Goal: Transaction & Acquisition: Obtain resource

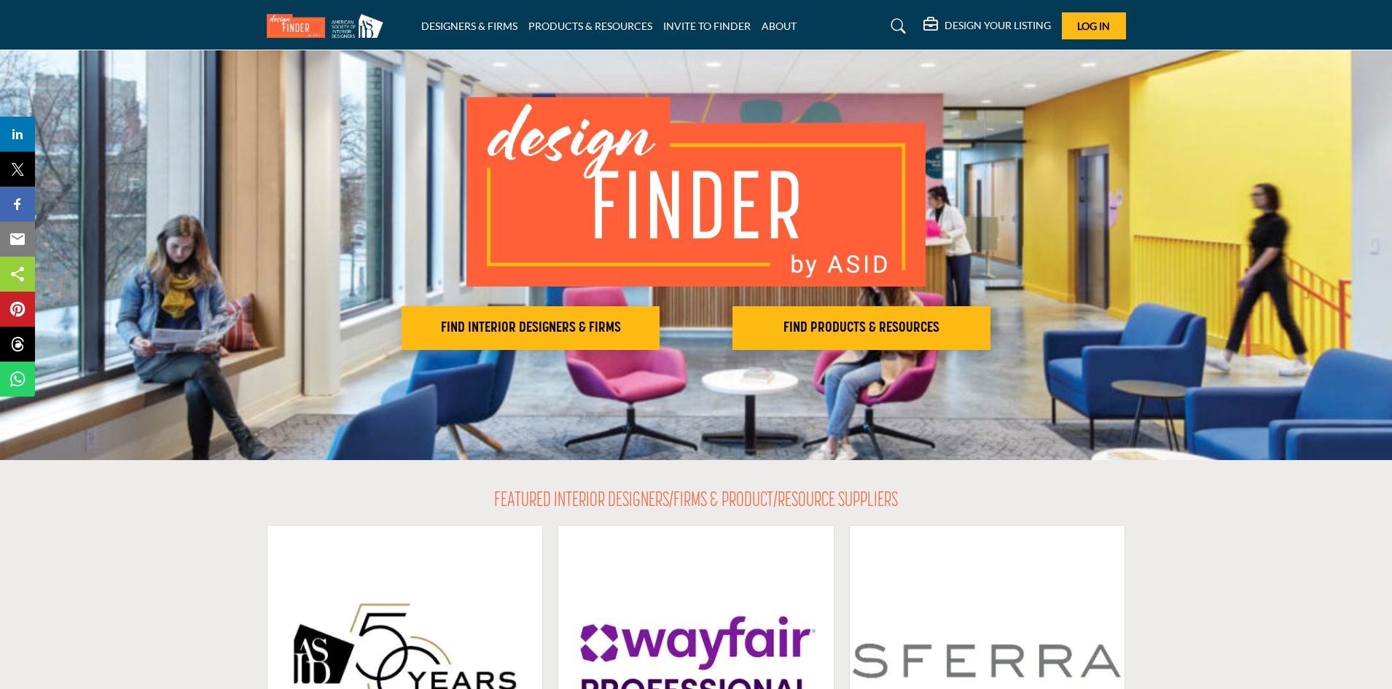
scroll to position [73, 0]
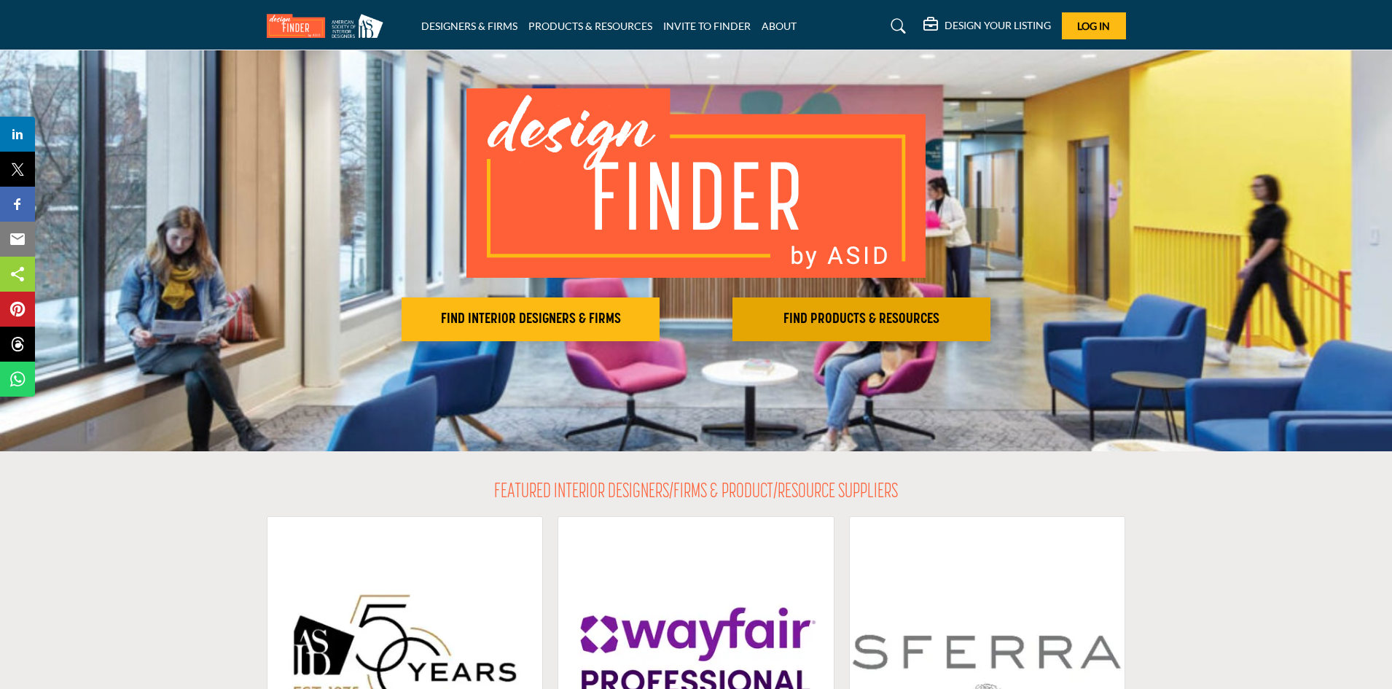
click at [829, 324] on h2 "FIND PRODUCTS & RESOURCES" at bounding box center [861, 319] width 249 height 17
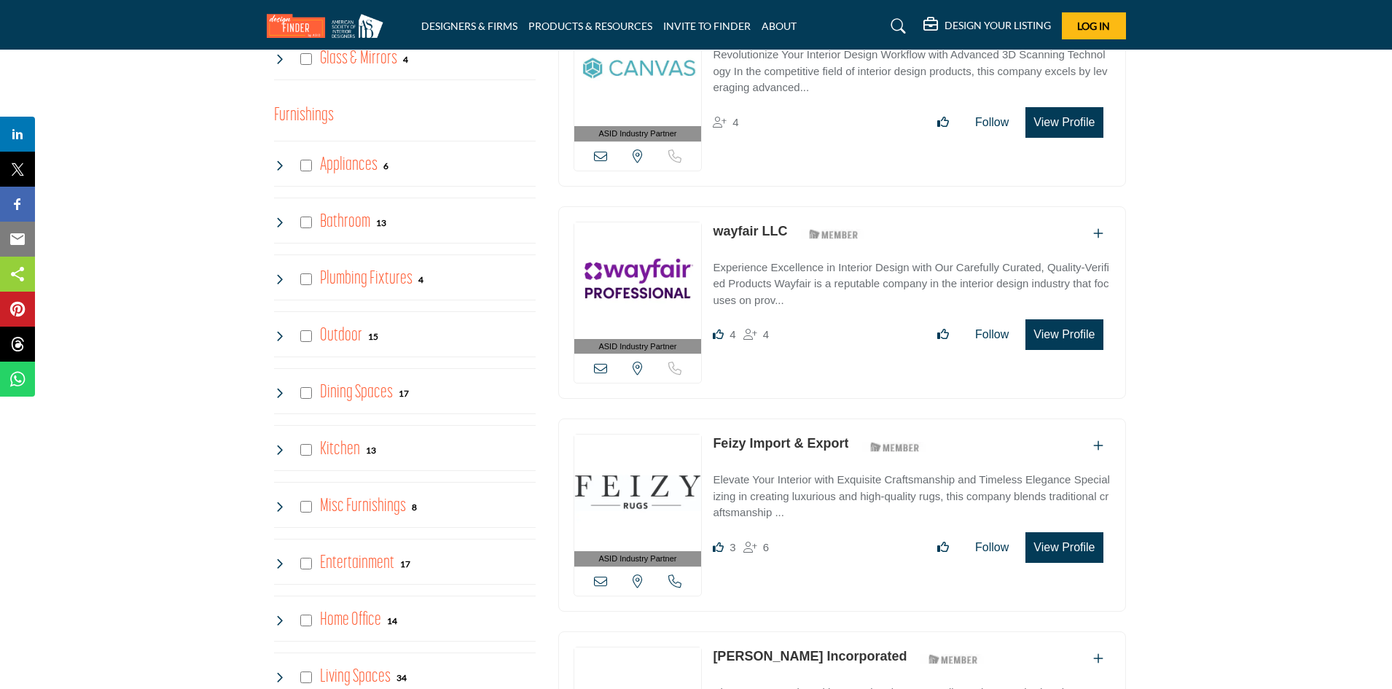
scroll to position [1093, 0]
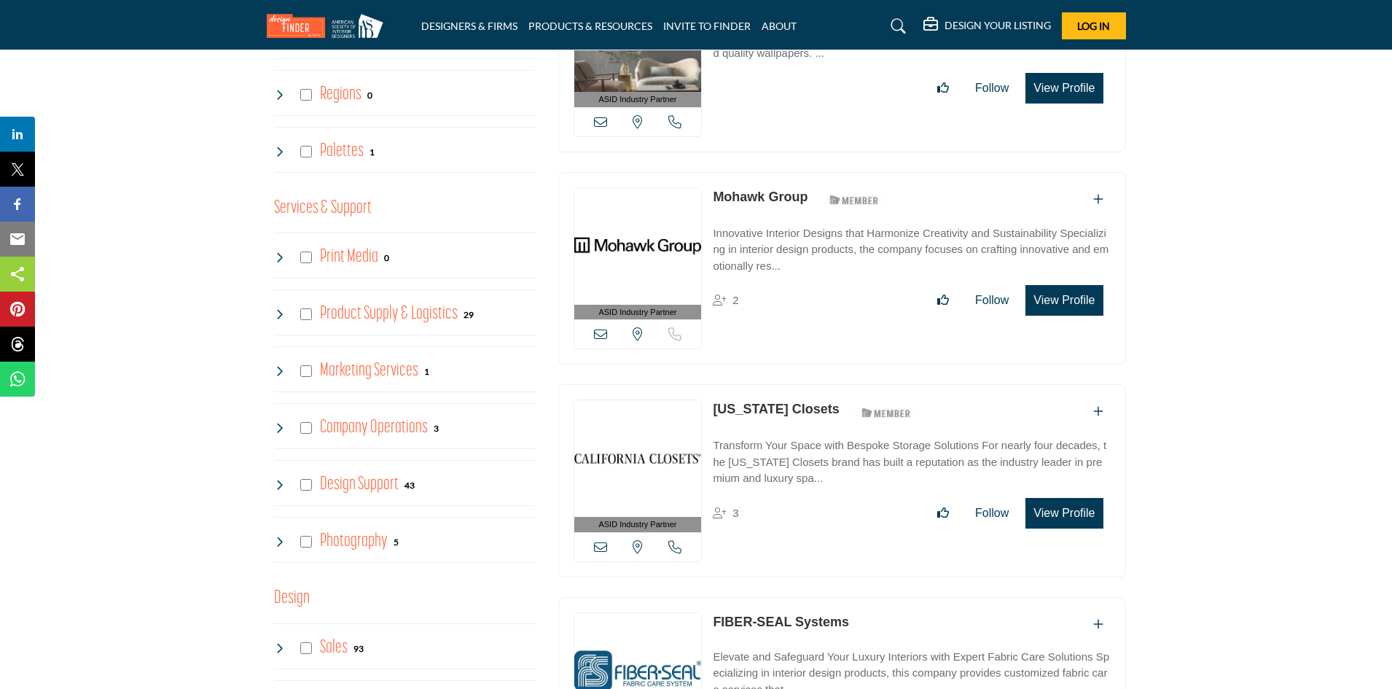
scroll to position [2697, 0]
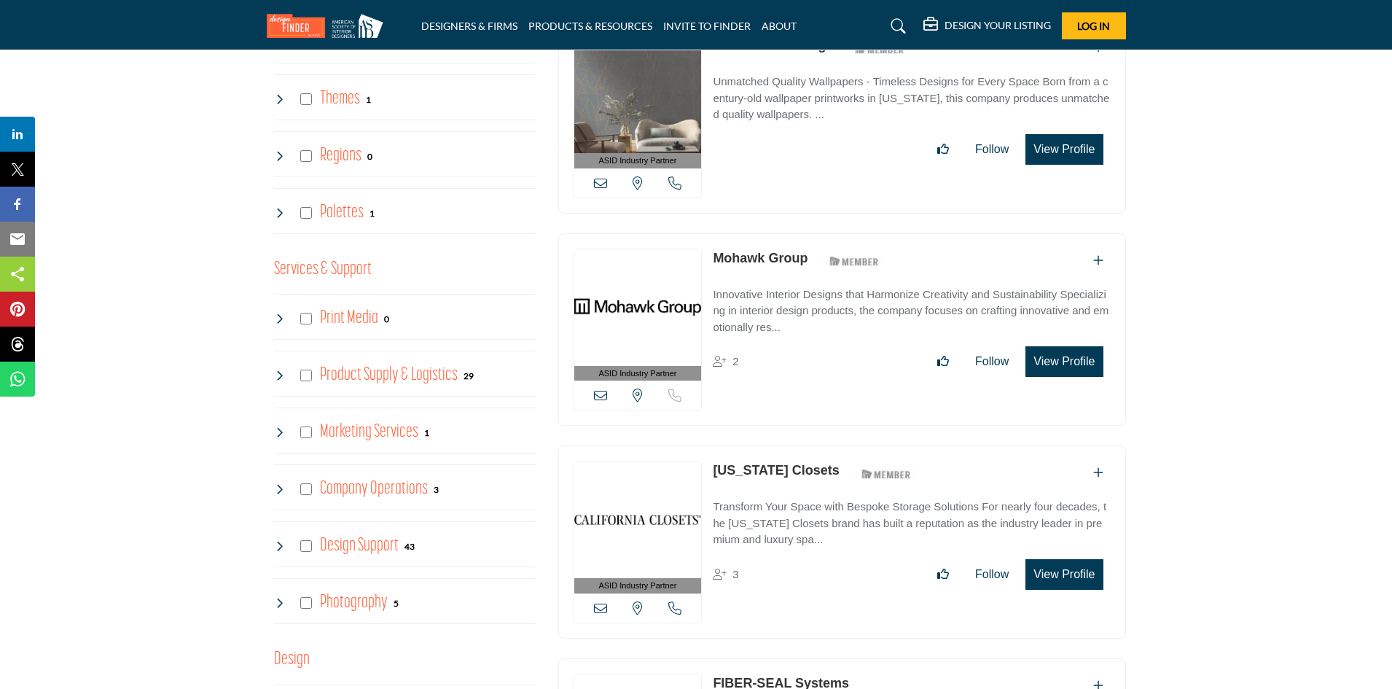
click at [305, 553] on div "Design Support 43" at bounding box center [344, 546] width 141 height 26
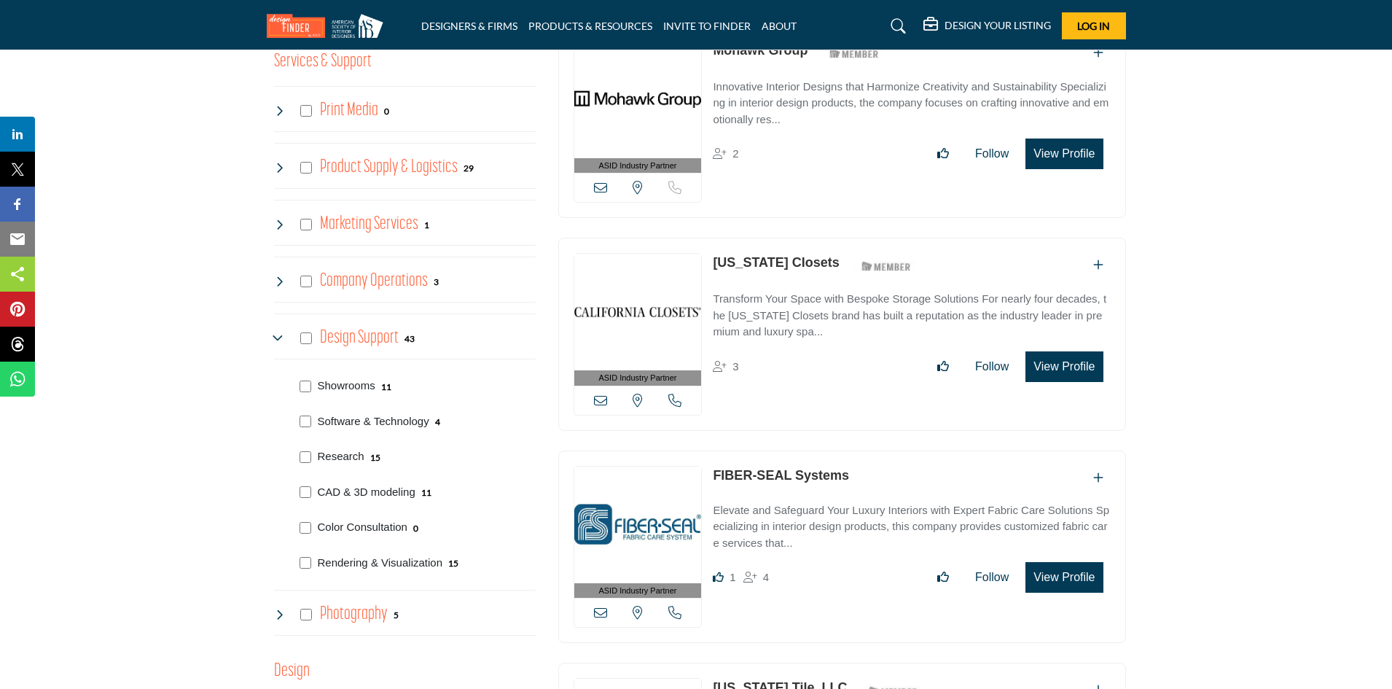
scroll to position [2916, 0]
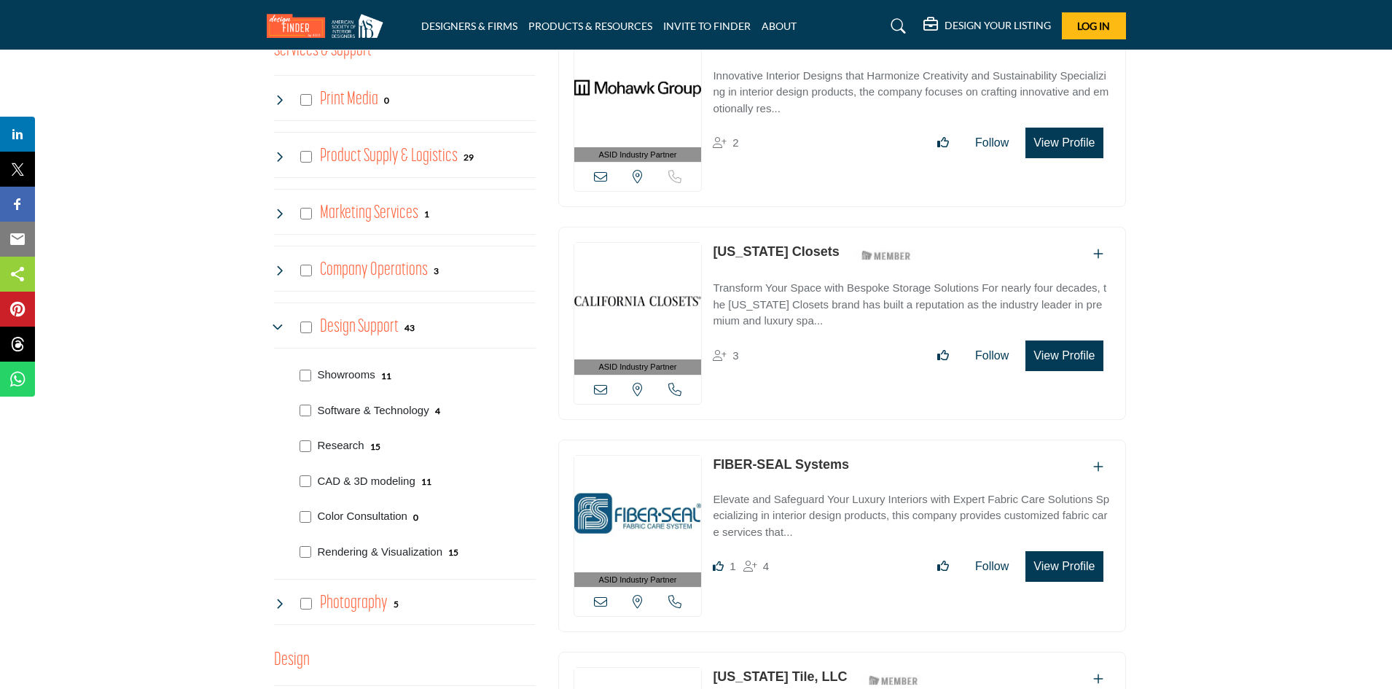
click at [276, 328] on icon at bounding box center [280, 327] width 12 height 12
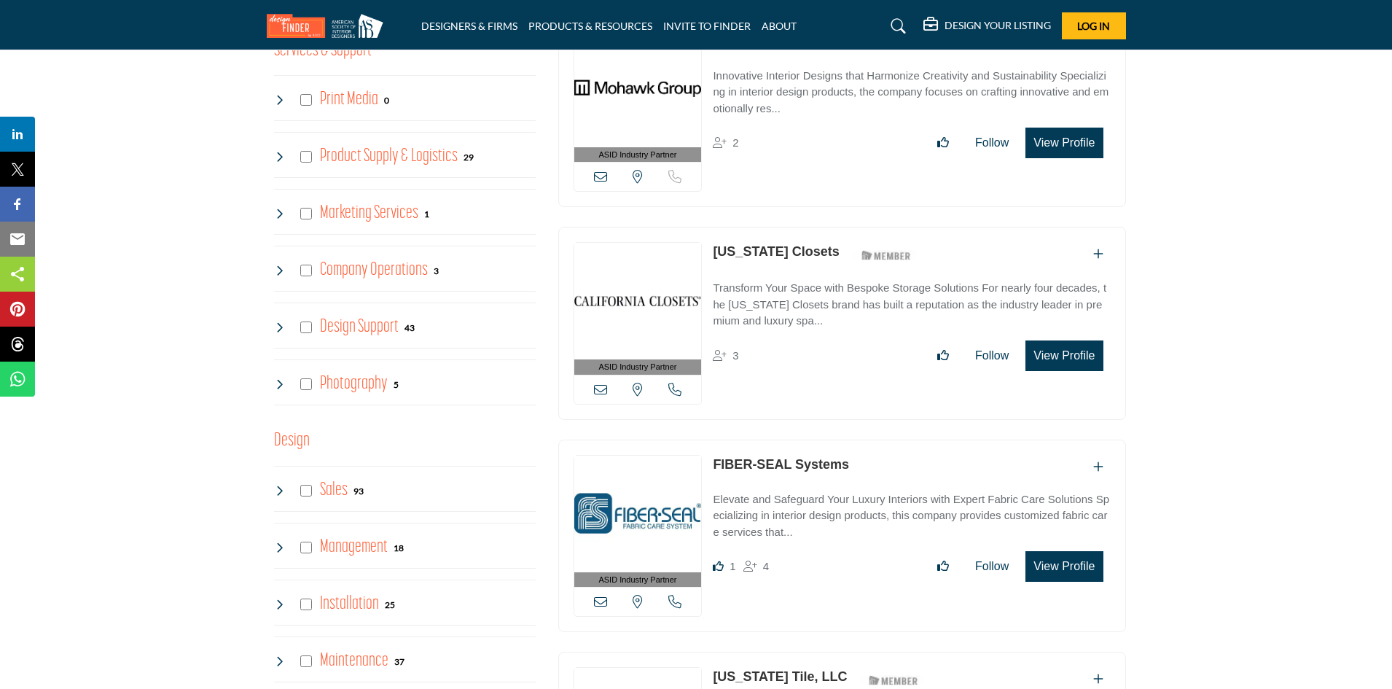
click at [278, 159] on icon at bounding box center [280, 157] width 12 height 12
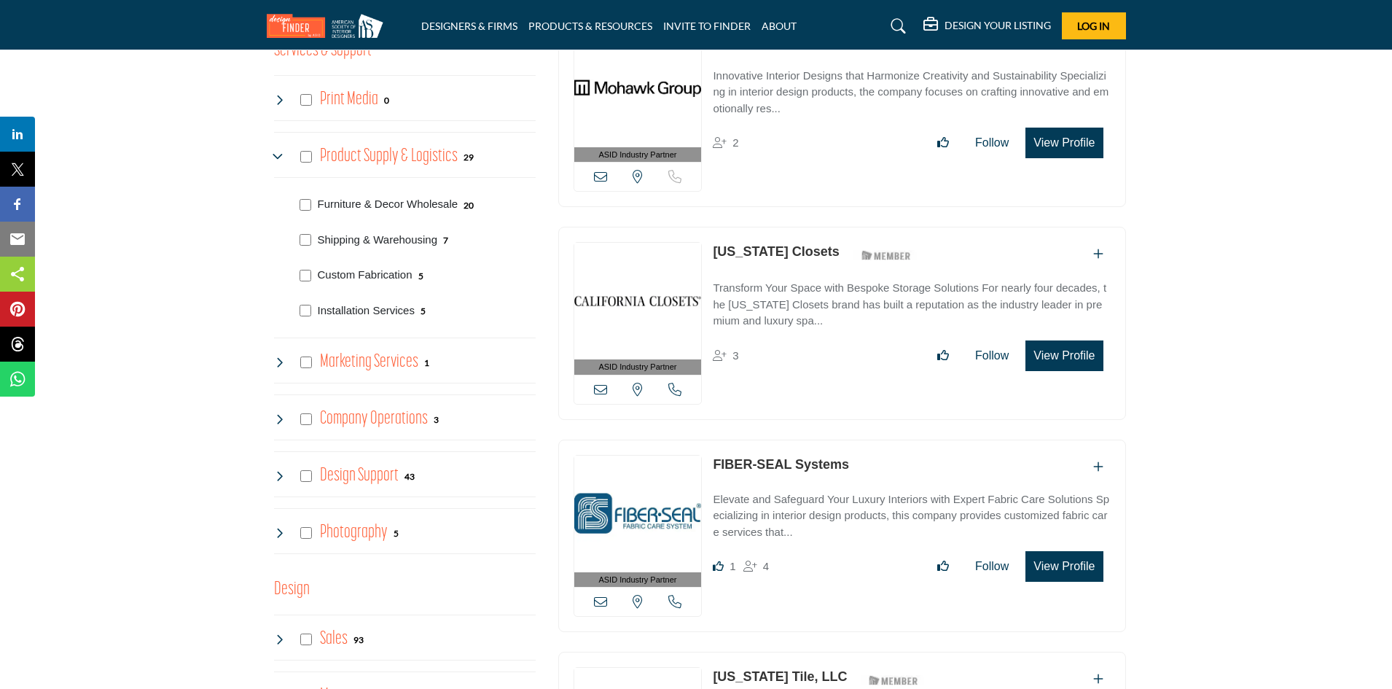
click at [278, 159] on icon at bounding box center [280, 157] width 12 height 12
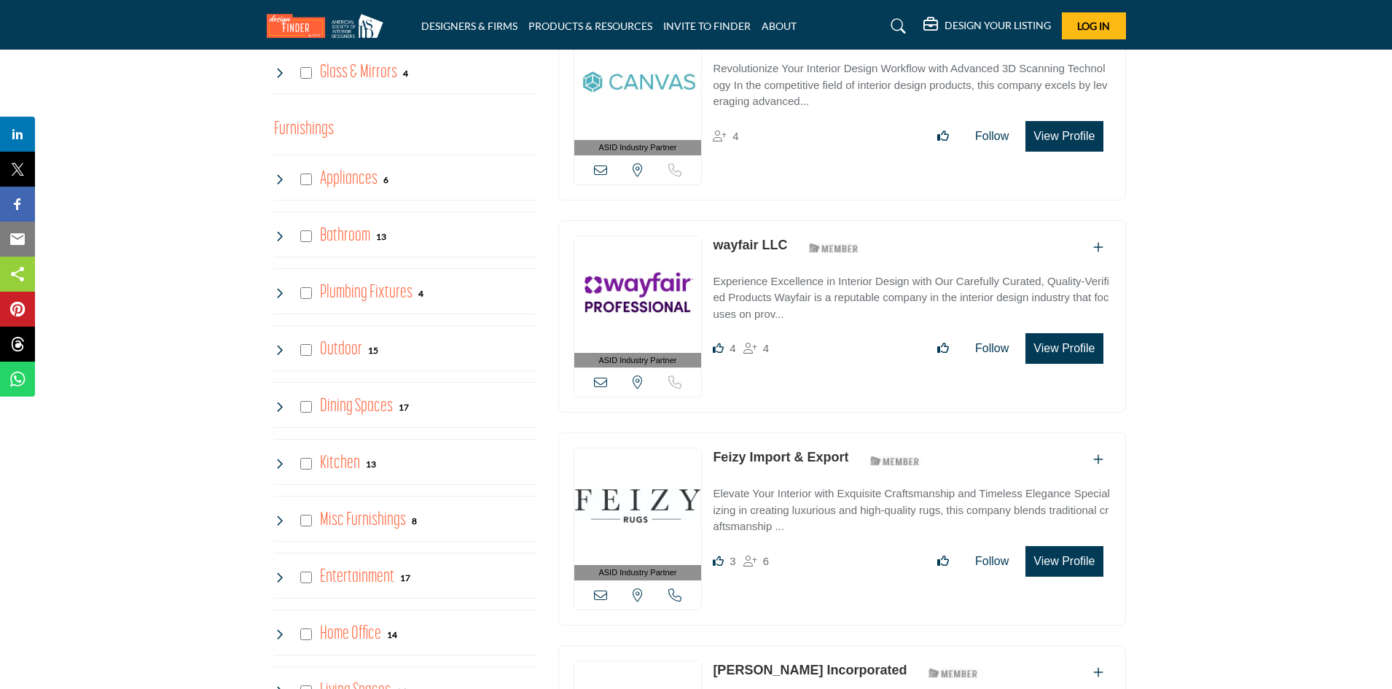
scroll to position [0, 0]
